Goal: Information Seeking & Learning: Learn about a topic

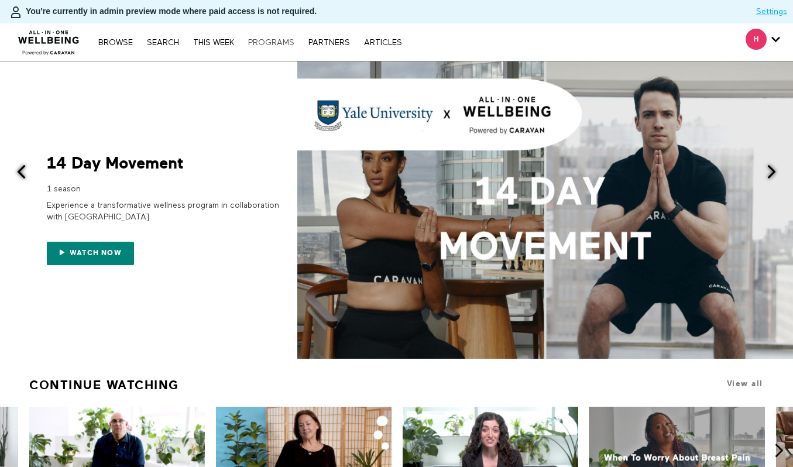
click at [281, 40] on link "PROGRAMS" at bounding box center [271, 43] width 58 height 8
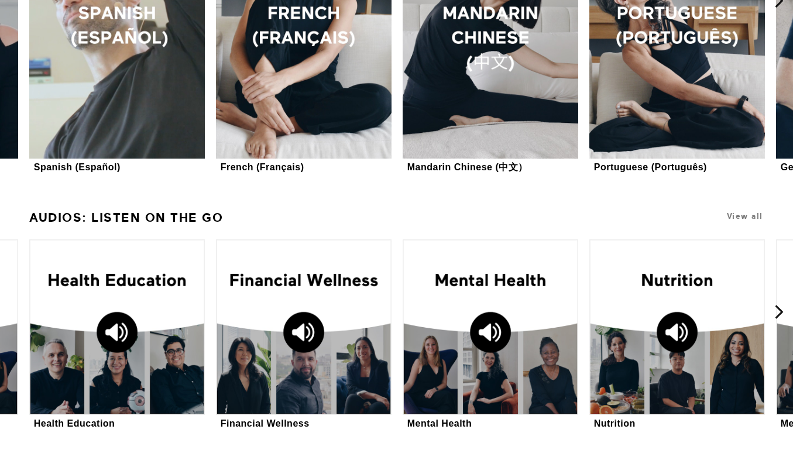
scroll to position [1500, 0]
